Goal: Find specific page/section: Find specific page/section

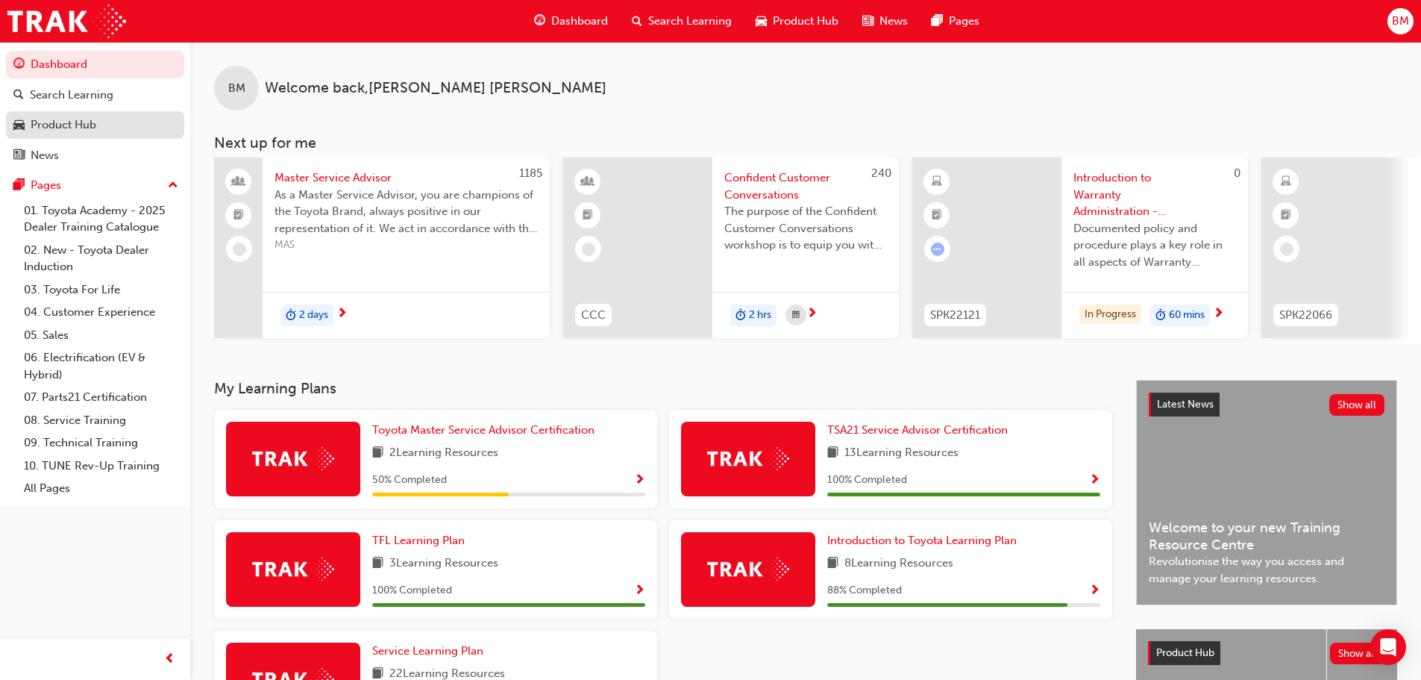
click at [86, 119] on div "Product Hub" at bounding box center [64, 124] width 66 height 17
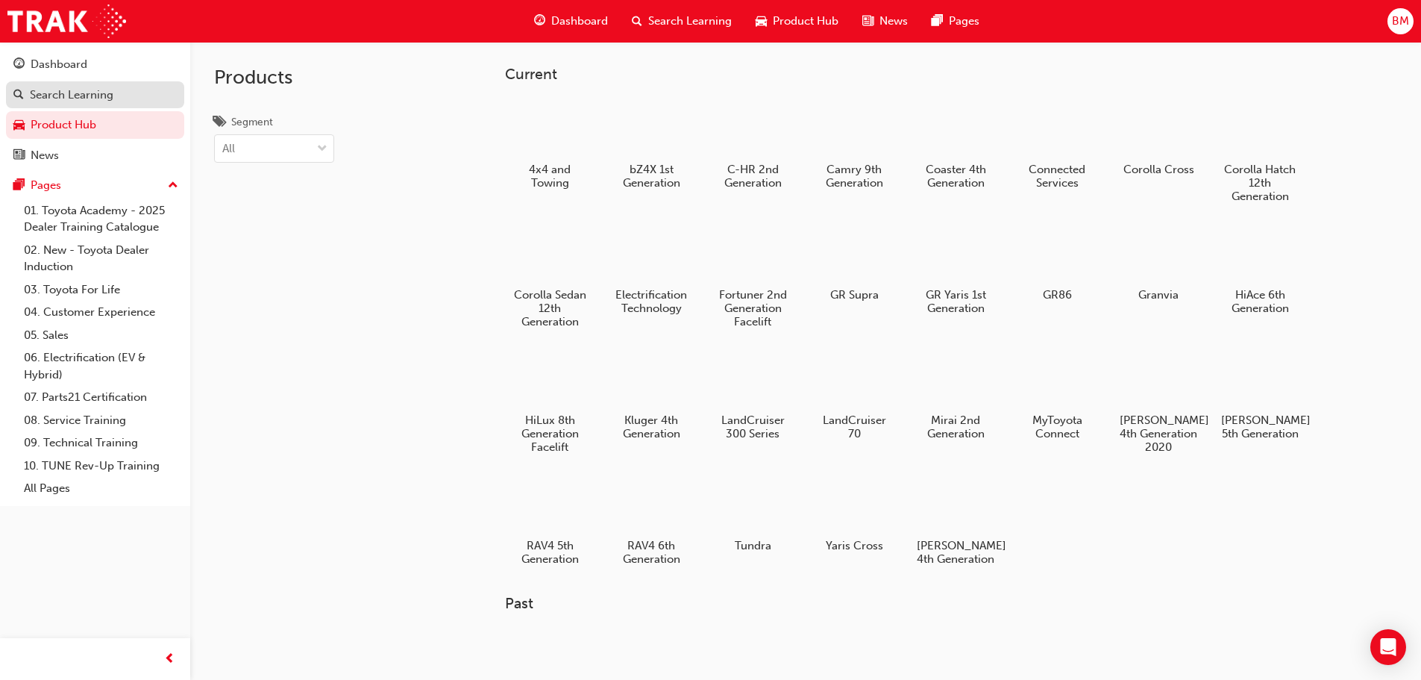
click at [93, 87] on div "Search Learning" at bounding box center [72, 95] width 84 height 17
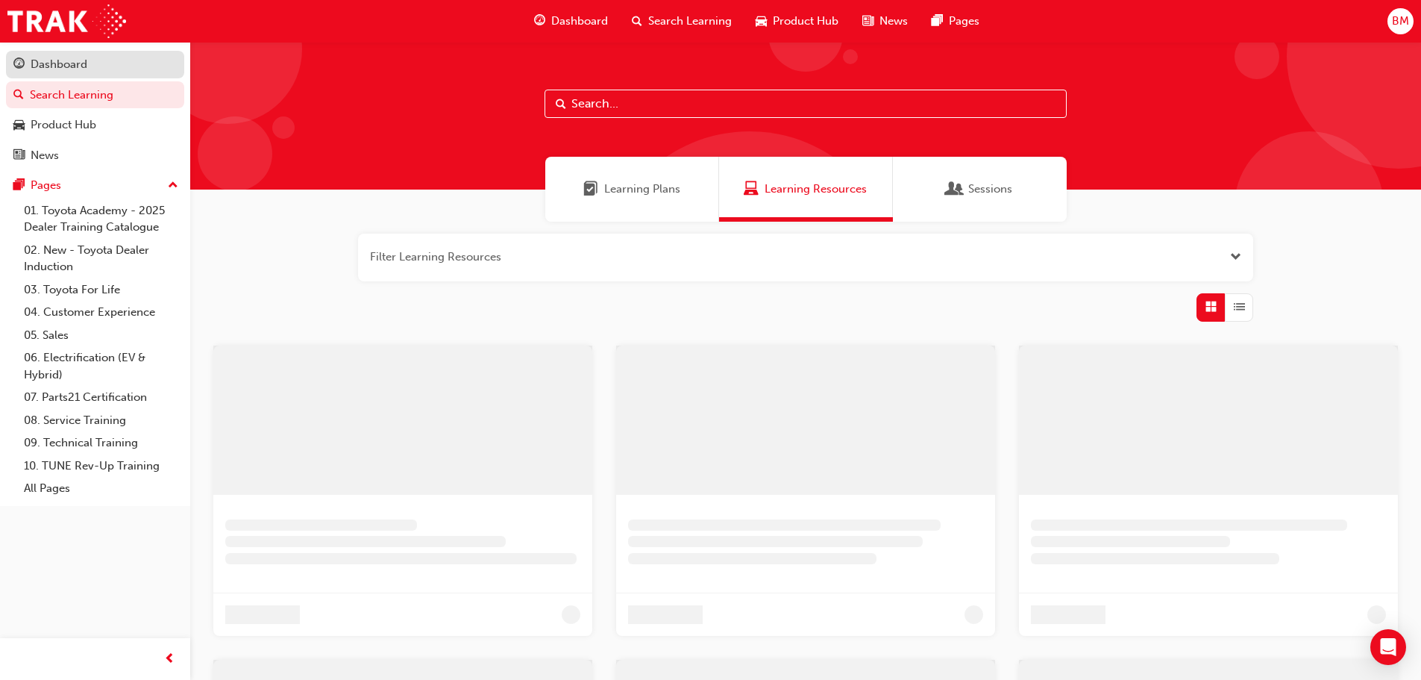
click at [95, 66] on div "Dashboard" at bounding box center [94, 64] width 163 height 19
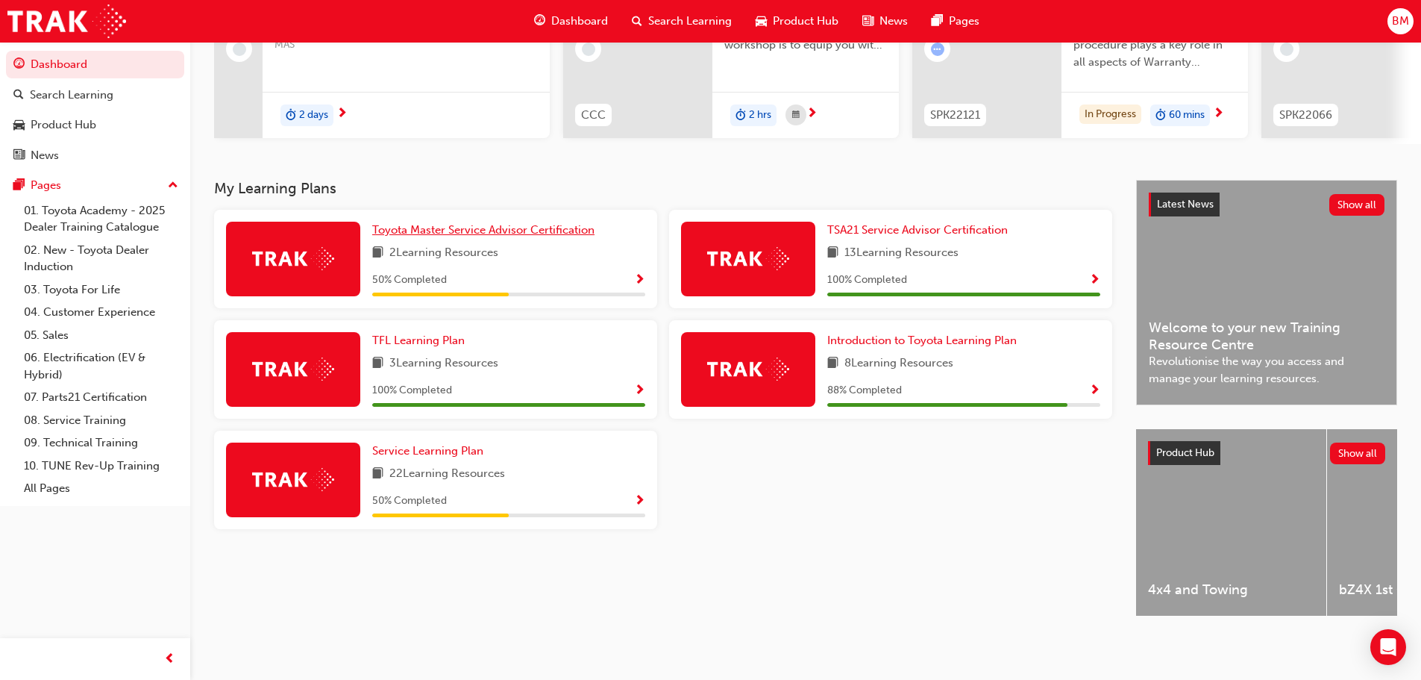
scroll to position [212, 0]
click at [416, 444] on span "Service Learning Plan" at bounding box center [427, 450] width 111 height 13
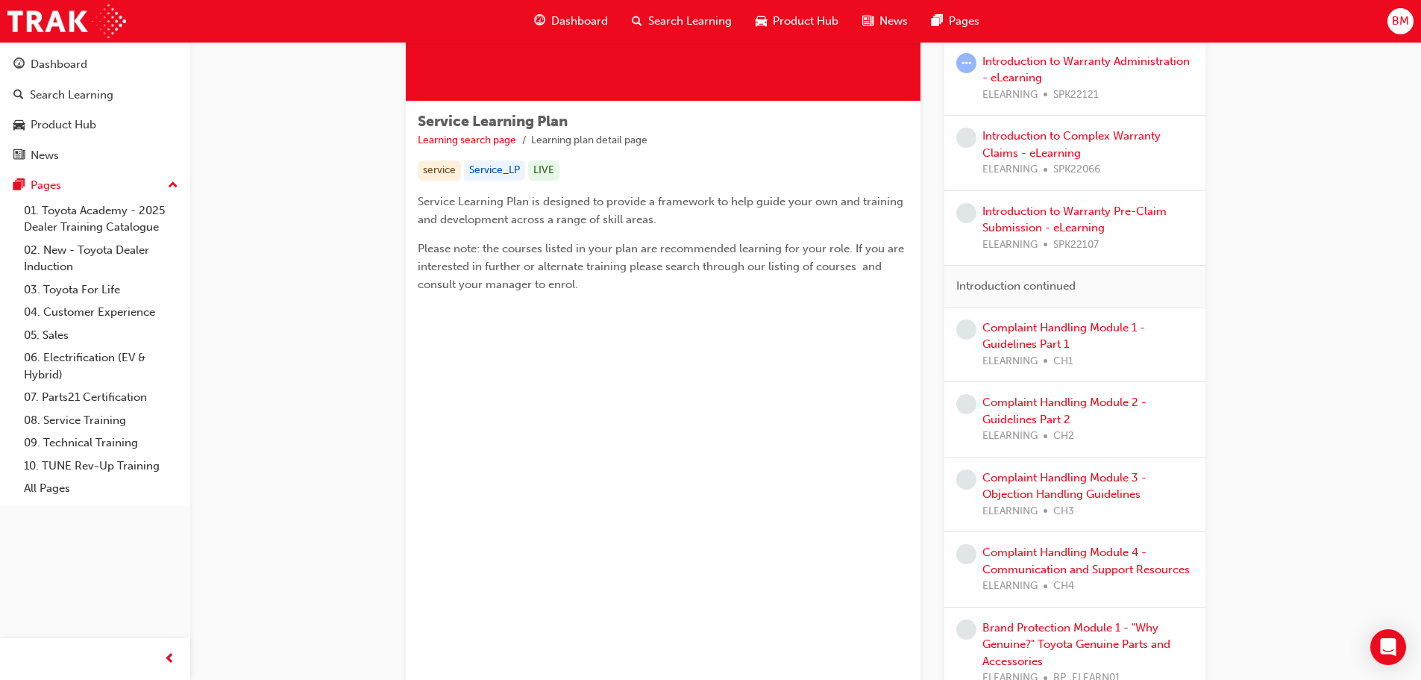
scroll to position [224, 0]
